Goal: Task Accomplishment & Management: Complete application form

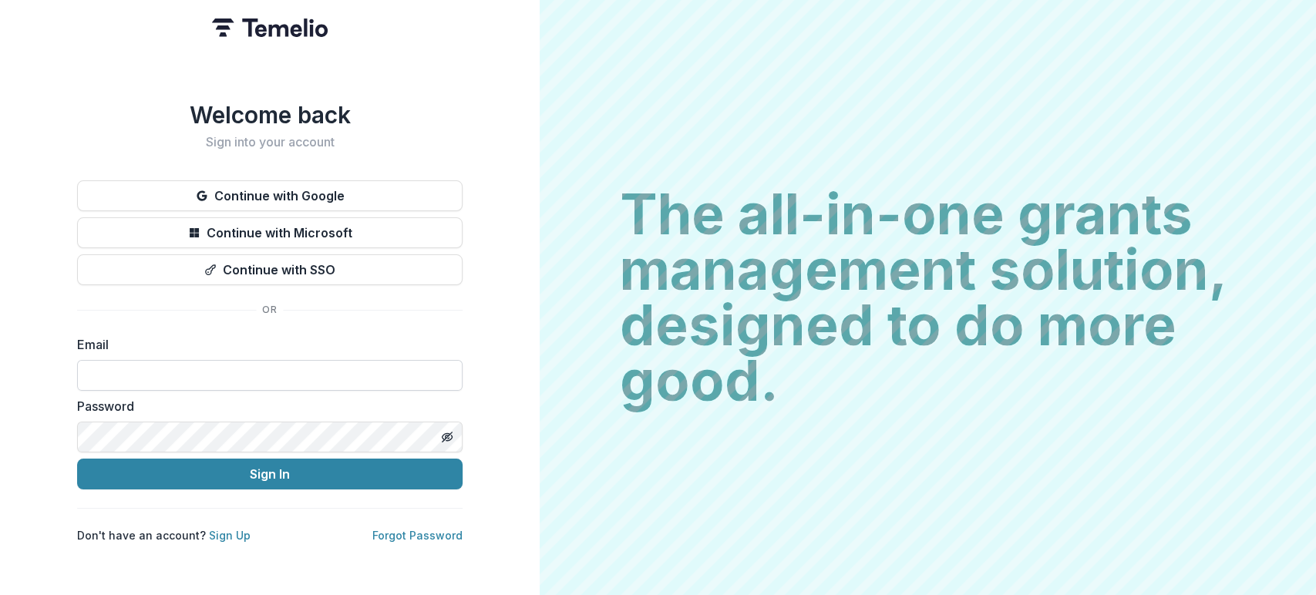
click at [278, 360] on input at bounding box center [269, 375] width 385 height 31
type input "**********"
click at [77, 459] on button "Sign In" at bounding box center [269, 474] width 385 height 31
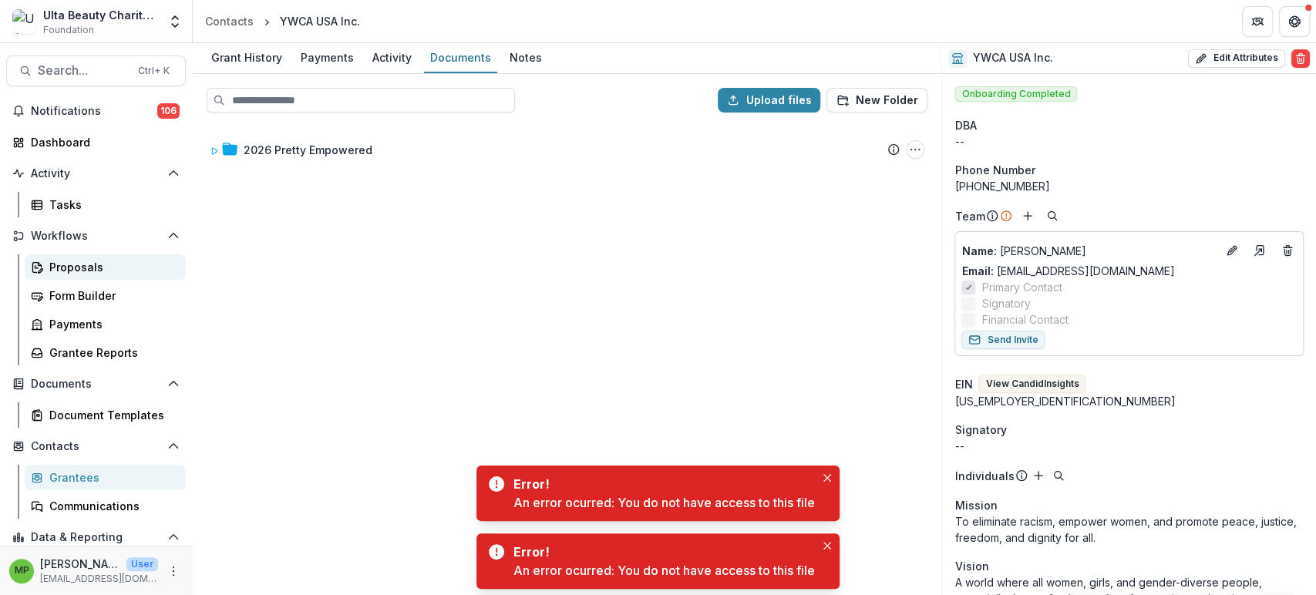
click at [72, 265] on div "Proposals" at bounding box center [111, 267] width 124 height 16
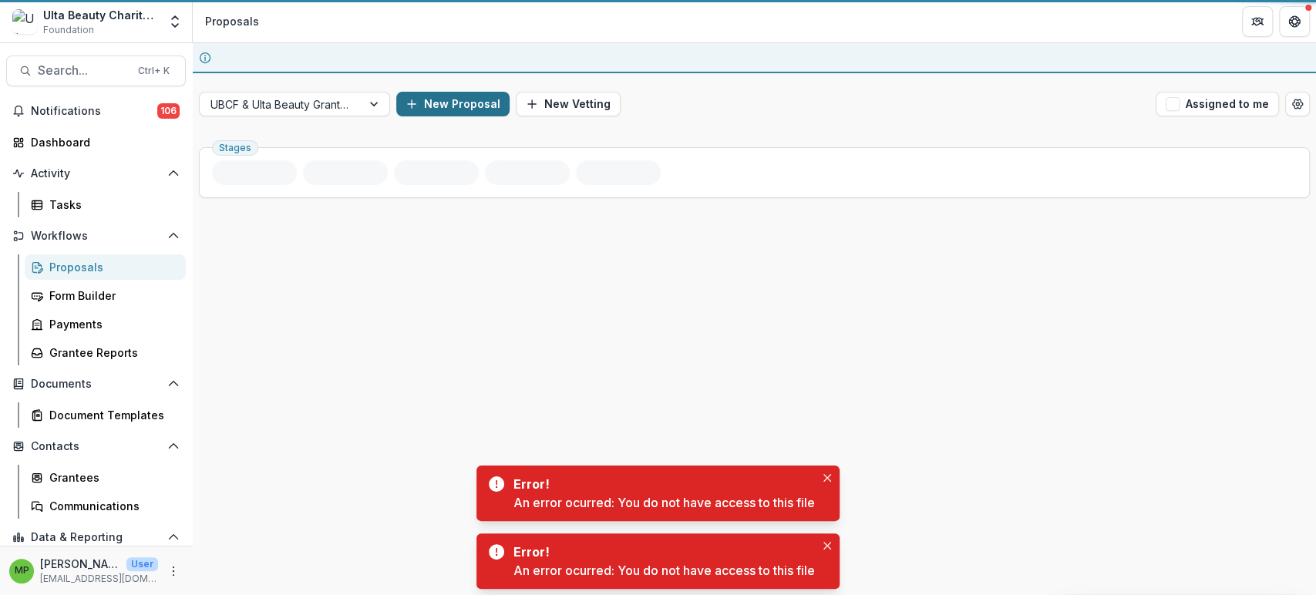
click at [482, 92] on button "New Proposal" at bounding box center [452, 104] width 113 height 25
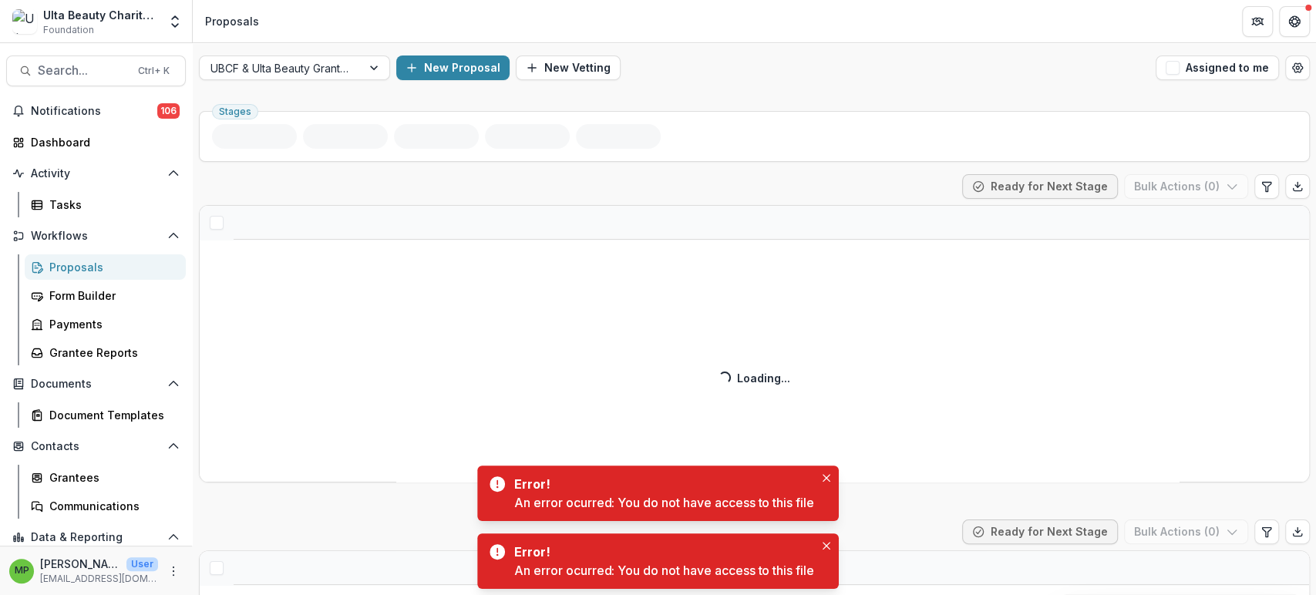
click at [552, 207] on div at bounding box center [645, 204] width 498 height 22
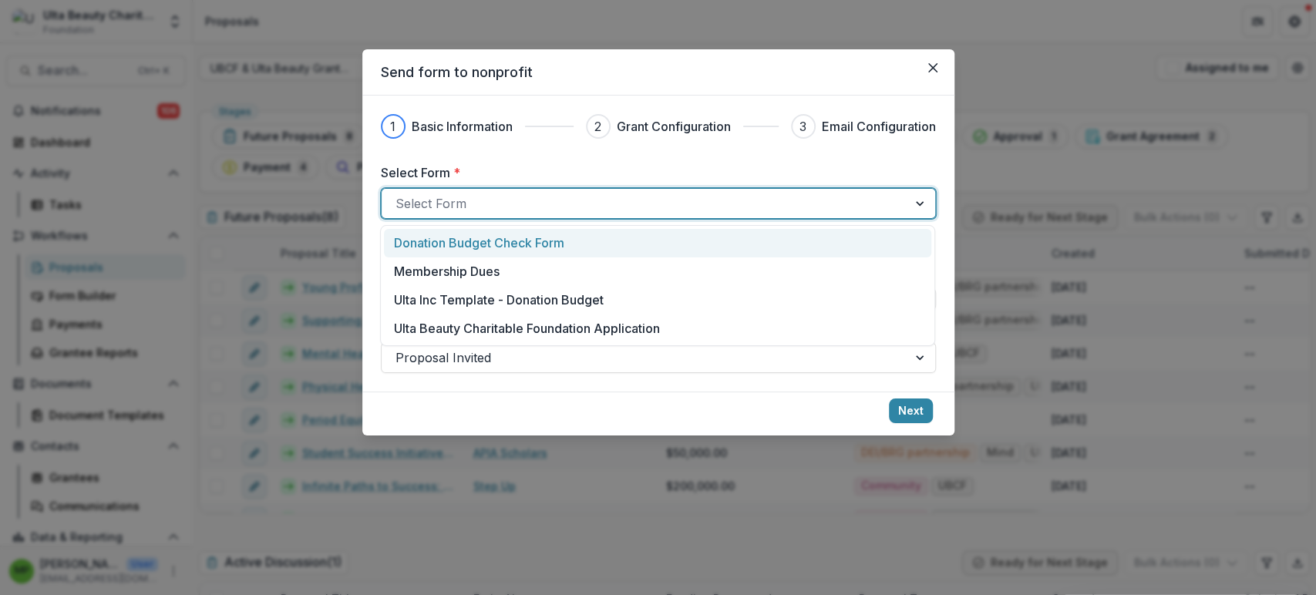
click at [544, 325] on p "Ulta Beauty Charitable Foundation Application" at bounding box center [527, 328] width 266 height 19
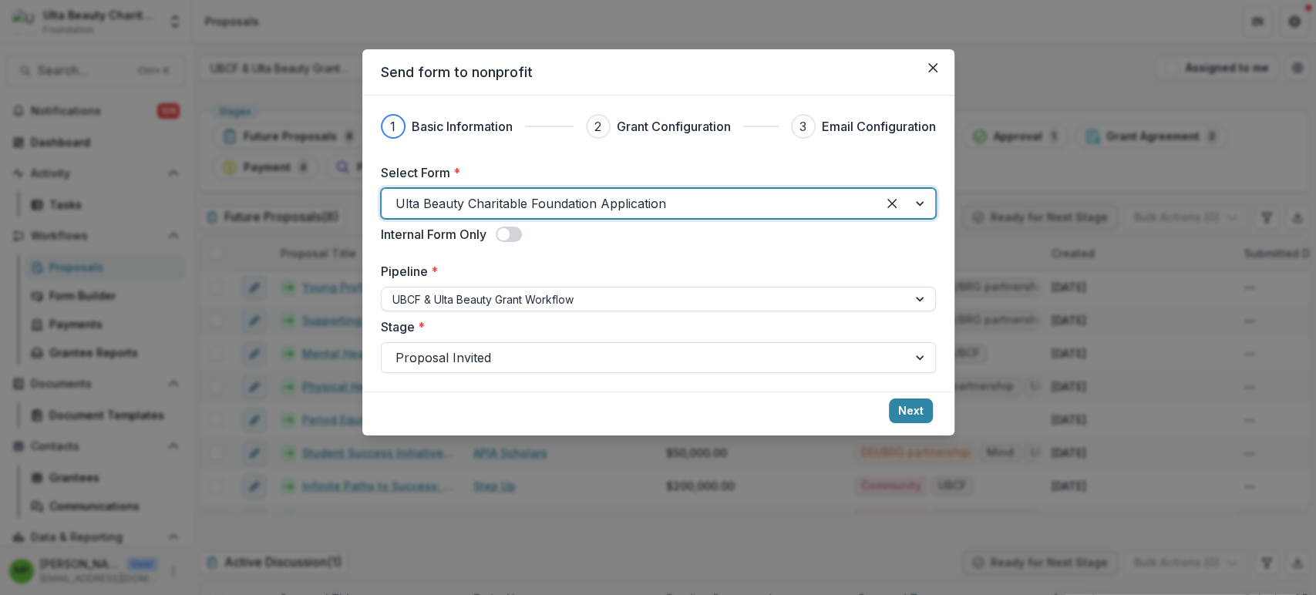
click at [505, 238] on span at bounding box center [503, 234] width 12 height 12
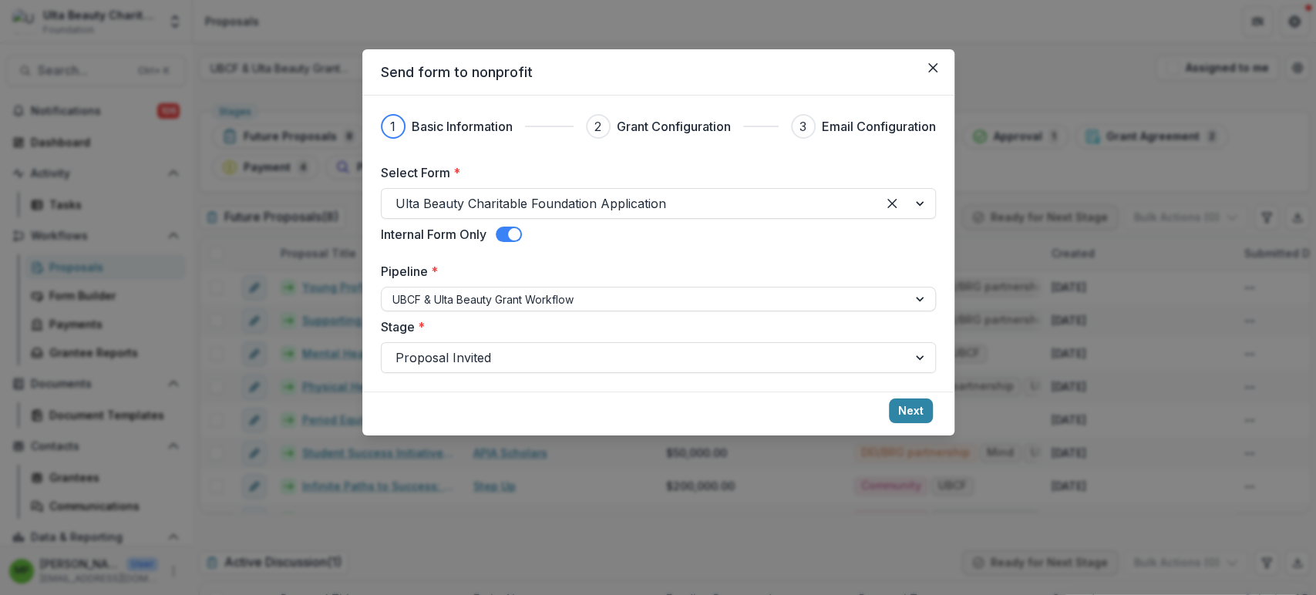
click at [511, 235] on span at bounding box center [514, 234] width 12 height 12
click at [863, 344] on div "Proposal Invited" at bounding box center [658, 357] width 555 height 31
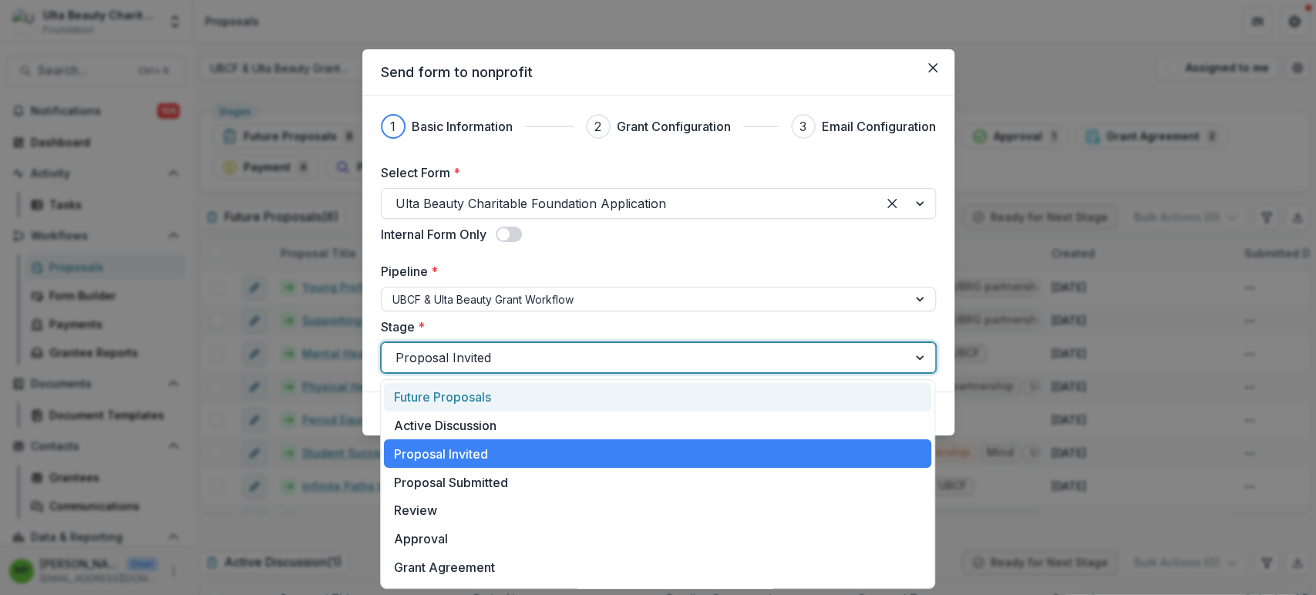
click at [628, 387] on div "Future Proposals" at bounding box center [657, 397] width 547 height 29
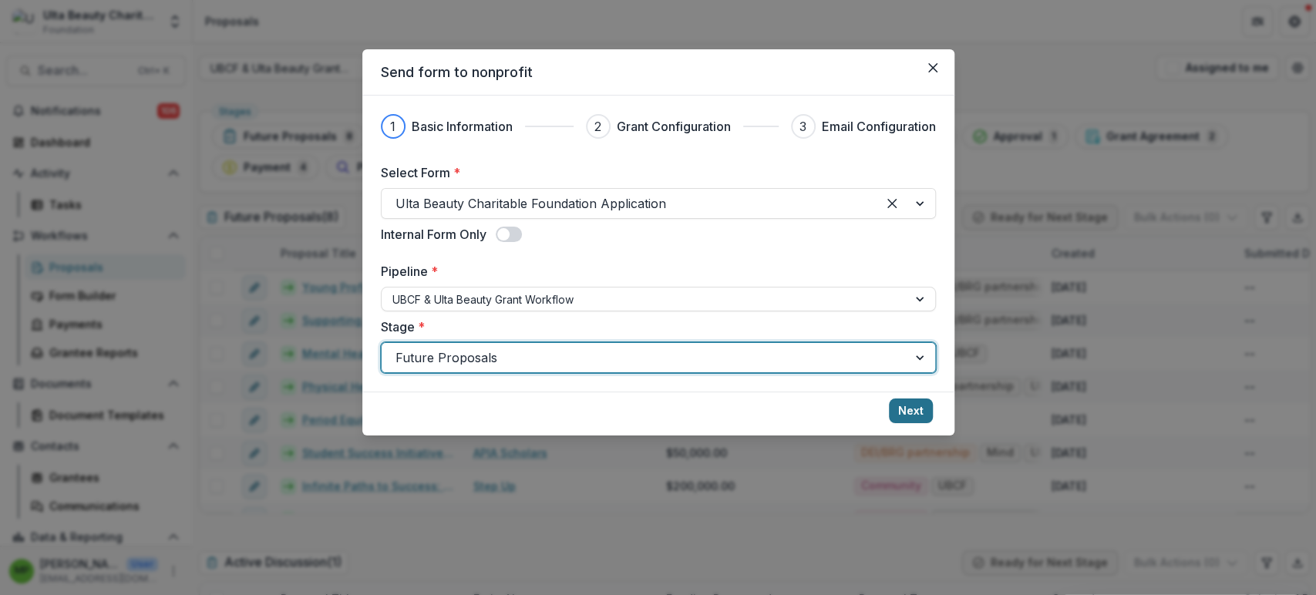
click at [909, 409] on button "Next" at bounding box center [911, 411] width 44 height 25
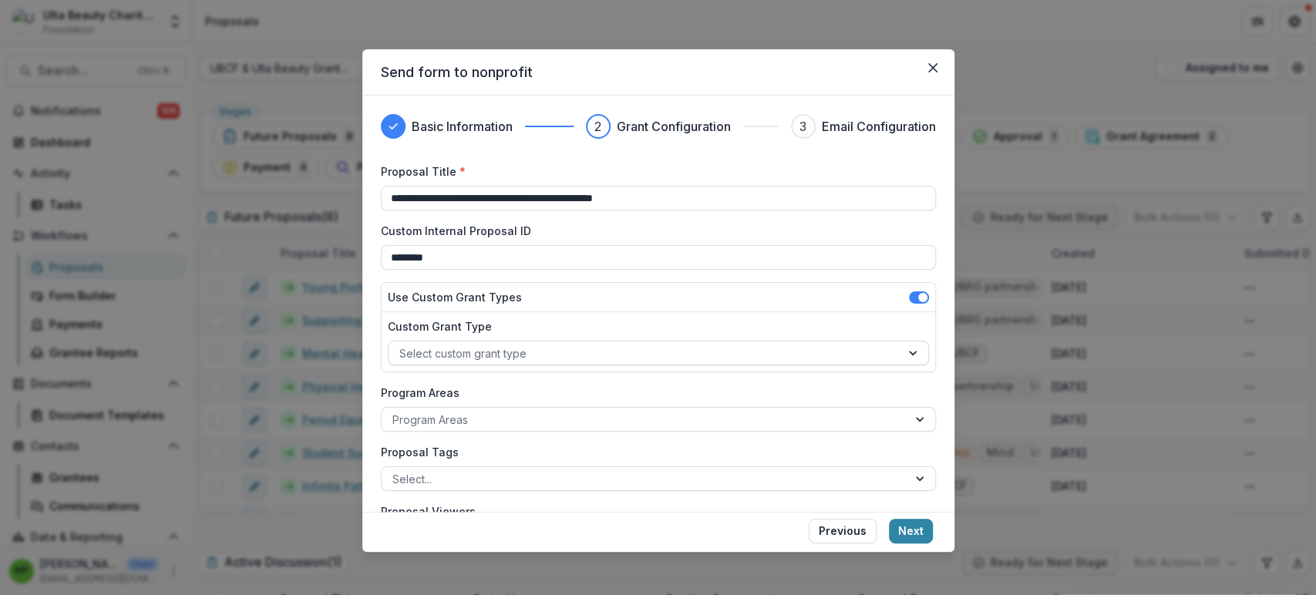
click at [547, 356] on div at bounding box center [644, 353] width 490 height 19
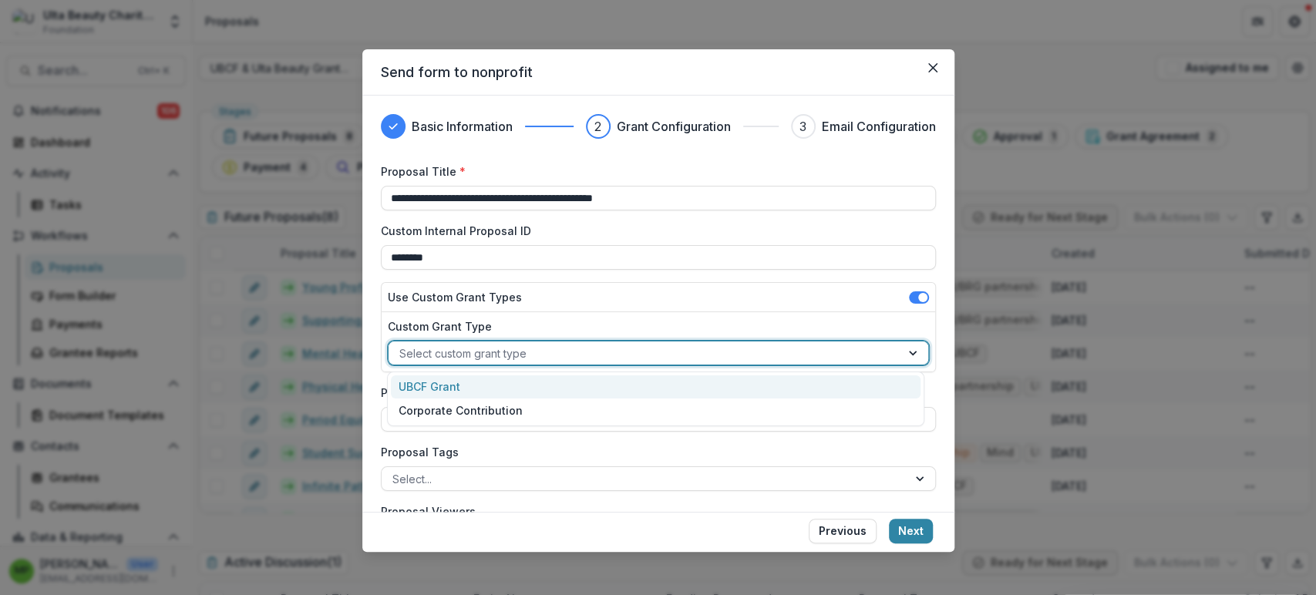
click at [543, 390] on div "UBCF Grant" at bounding box center [656, 387] width 530 height 24
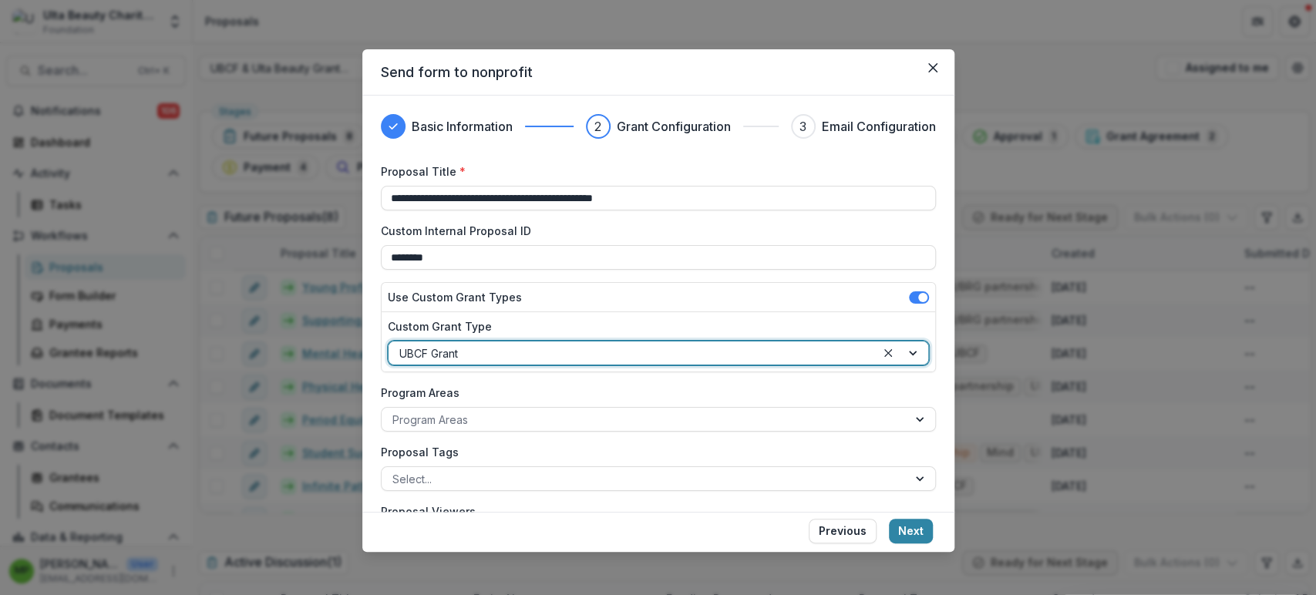
click at [843, 124] on h3 "Email Configuration" at bounding box center [879, 126] width 114 height 19
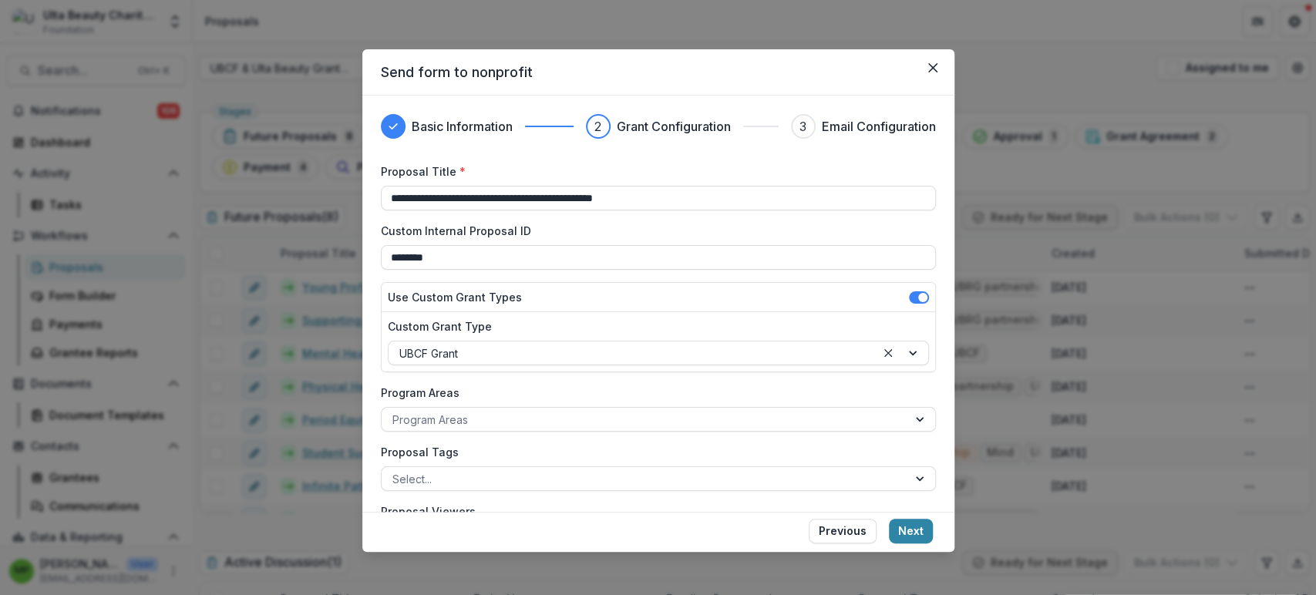
click at [843, 124] on h3 "Email Configuration" at bounding box center [879, 126] width 114 height 19
click at [924, 71] on button "Close" at bounding box center [933, 68] width 25 height 25
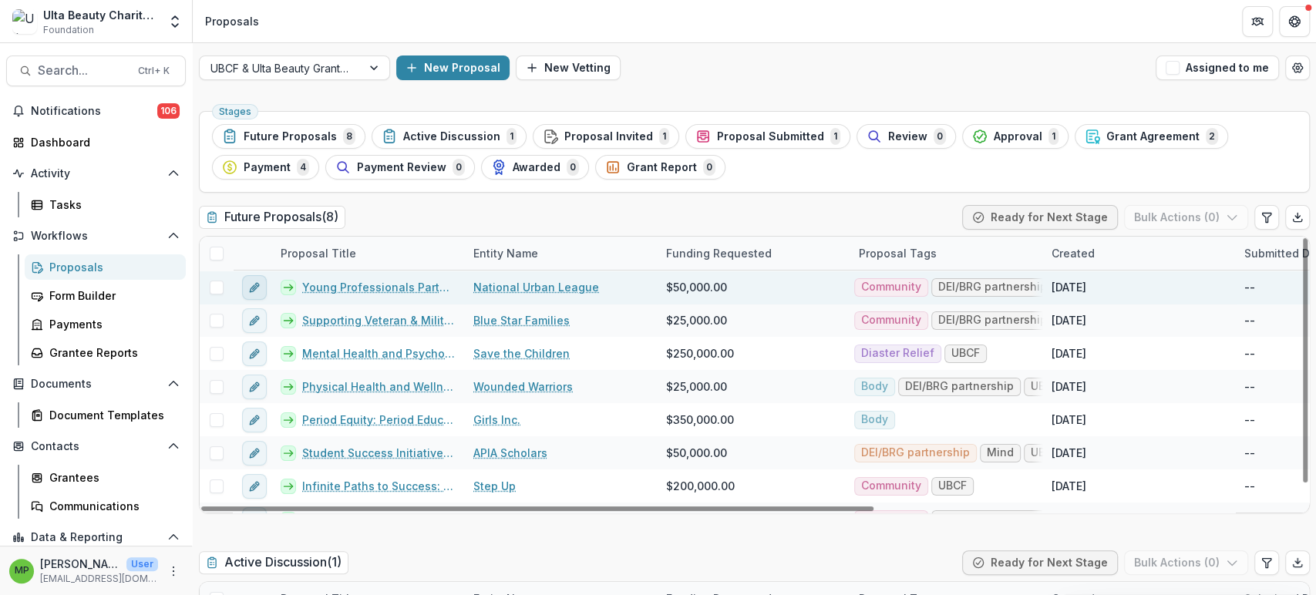
click at [254, 288] on icon "edit" at bounding box center [254, 287] width 12 height 12
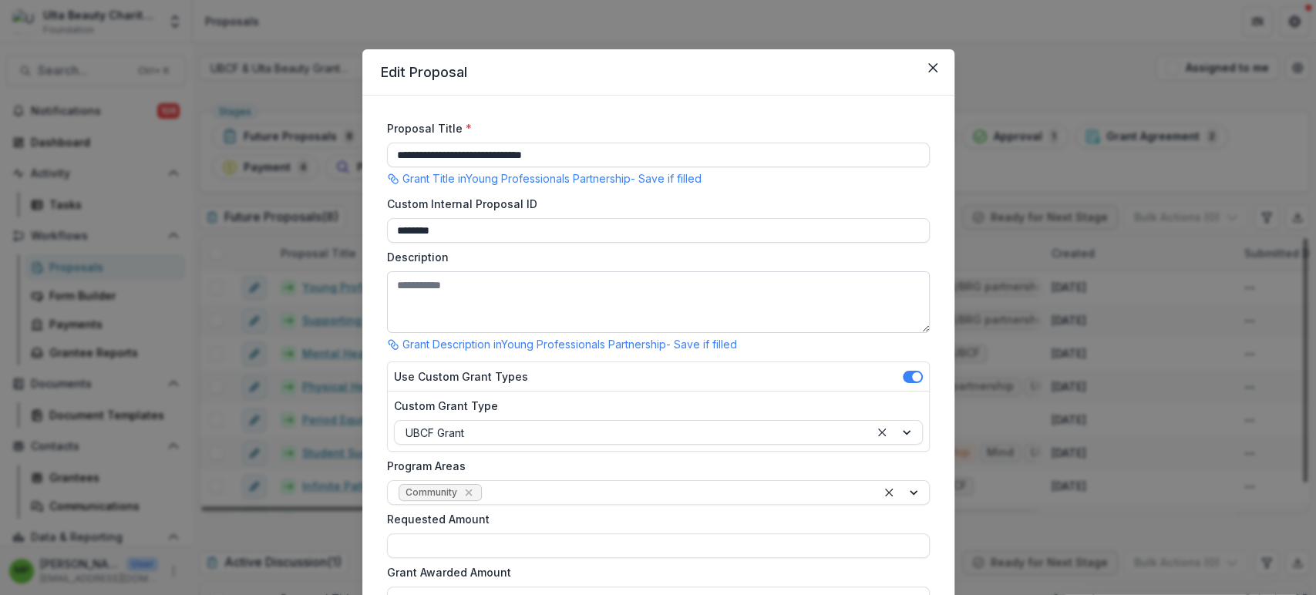
type input "*******"
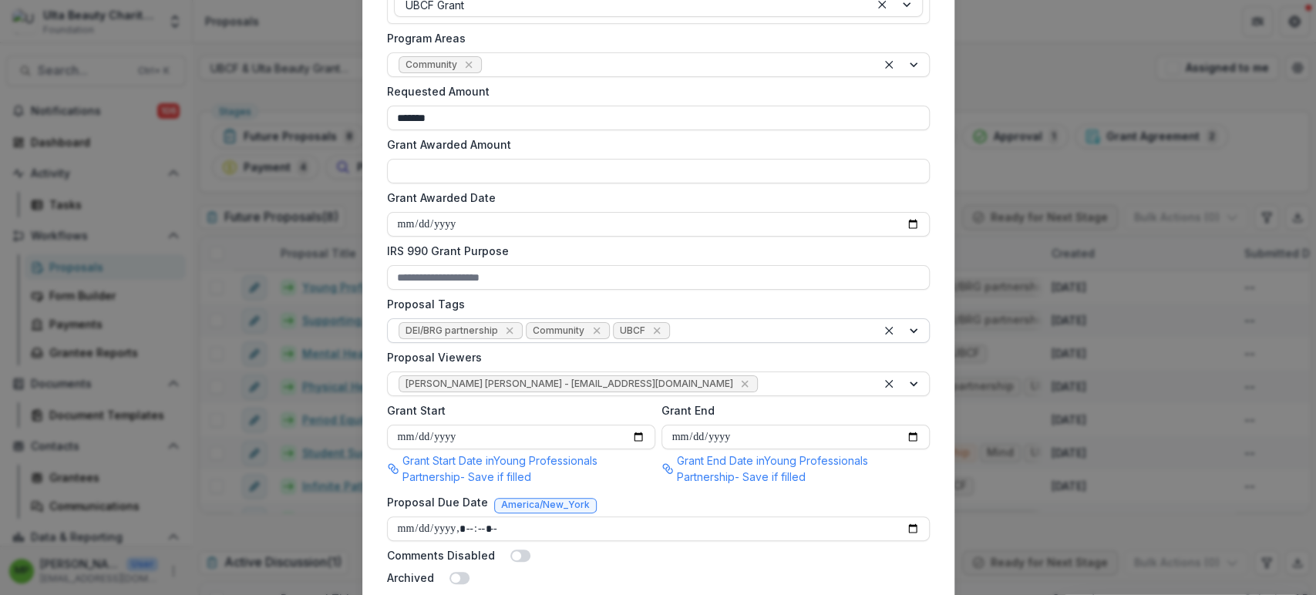
scroll to position [342, 0]
